Goal: Find specific fact: Find specific fact

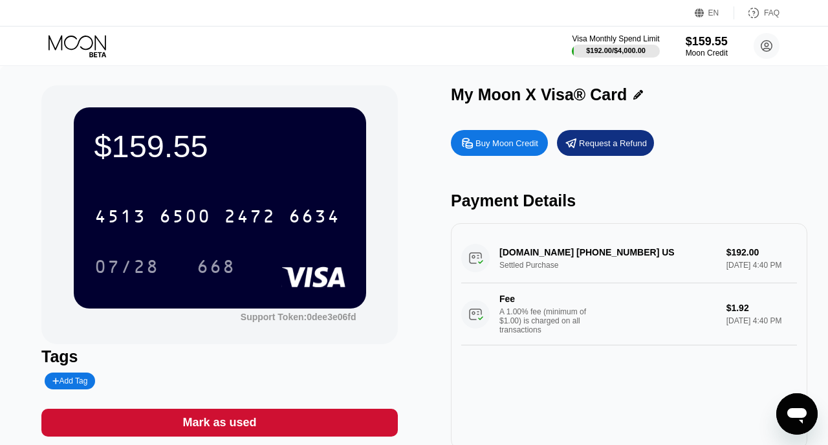
click at [405, 161] on div "$159.55 4513 6500 2472 6634 07/28 668 Support Token: 0dee3e06fd Tags Add Tag Ma…" at bounding box center [413, 267] width 745 height 364
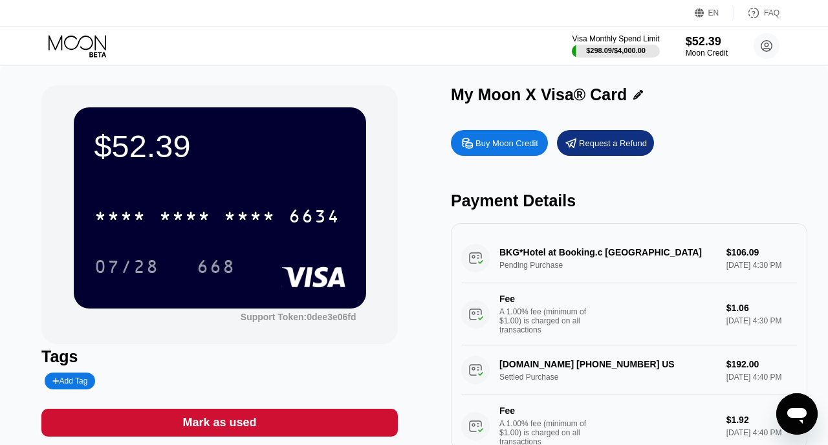
click at [797, 413] on icon "Open messaging window" at bounding box center [796, 416] width 19 height 16
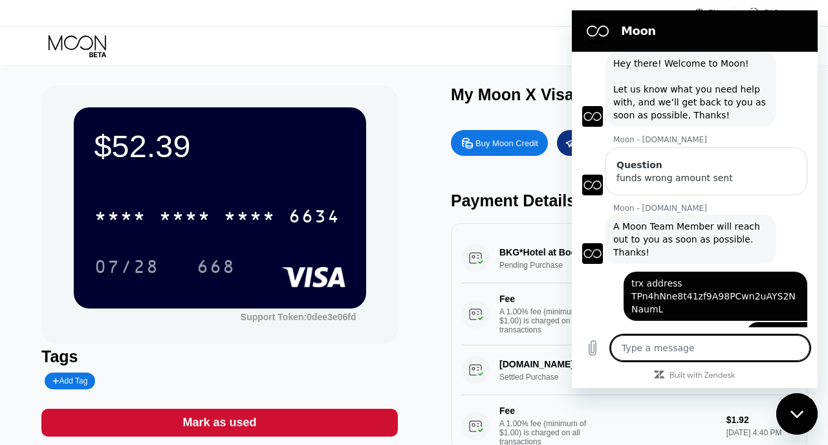
scroll to position [82, 0]
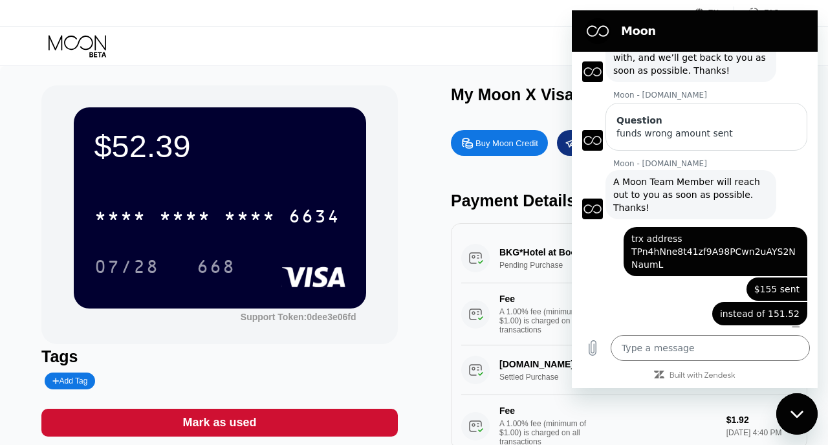
click at [400, 111] on div "$52.39 * * * * * * * * * * * * 6634 07/28 668 Support Token: 0dee3e06fd Tags Ad…" at bounding box center [413, 267] width 745 height 364
click at [796, 413] on icon "Close messaging window" at bounding box center [797, 414] width 14 height 8
type textarea "x"
